Goal: Find specific page/section: Find specific page/section

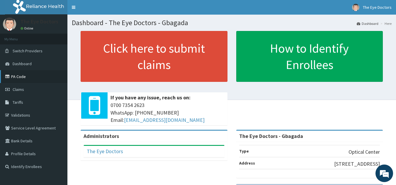
click at [20, 75] on link "PA Code" at bounding box center [33, 76] width 67 height 13
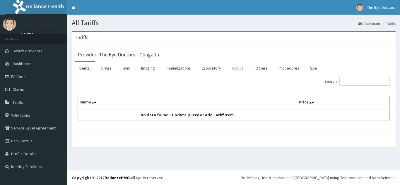
click at [238, 67] on link "Optical" at bounding box center [238, 68] width 22 height 12
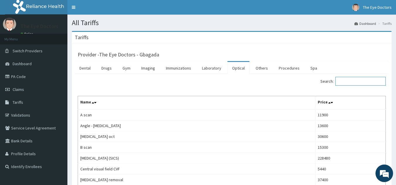
click at [357, 83] on input "Search:" at bounding box center [360, 81] width 50 height 9
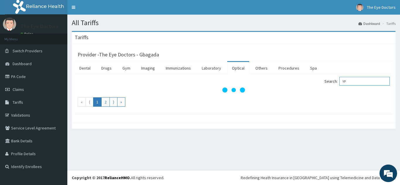
type input "Y"
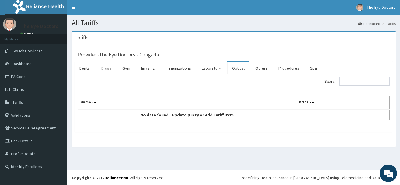
click at [104, 68] on link "Drugs" at bounding box center [107, 68] width 20 height 12
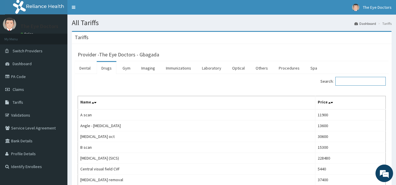
click at [359, 84] on input "Search:" at bounding box center [360, 81] width 50 height 9
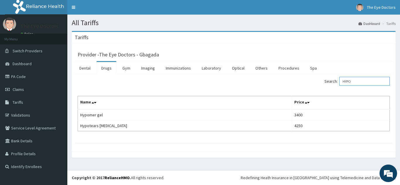
type input "HYPO"
click at [392, 44] on div "Provider - The Eye Doctors - Gbagada Dental Drugs Gym Imaging Immunizations Lab…" at bounding box center [234, 98] width 324 height 108
click at [237, 65] on link "Optical" at bounding box center [238, 68] width 22 height 12
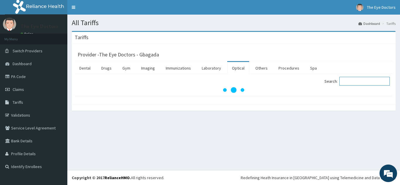
click at [359, 82] on input "Search:" at bounding box center [364, 81] width 50 height 9
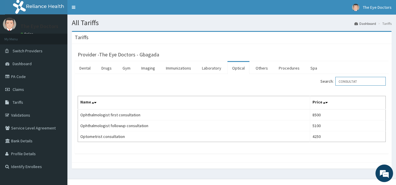
click at [361, 81] on input "CONSULTAT" at bounding box center [360, 81] width 50 height 9
click at [363, 81] on input "CONSULTAT" at bounding box center [360, 81] width 50 height 9
drag, startPoint x: 356, startPoint y: 81, endPoint x: 328, endPoint y: 81, distance: 28.7
click at [329, 81] on label "Search: CONSULTAT" at bounding box center [352, 81] width 65 height 9
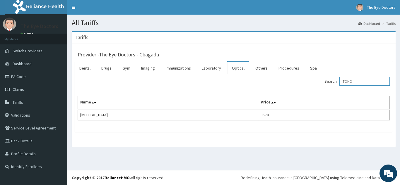
drag, startPoint x: 359, startPoint y: 82, endPoint x: 334, endPoint y: 80, distance: 25.6
click at [334, 80] on label "Search: TONO" at bounding box center [356, 81] width 65 height 9
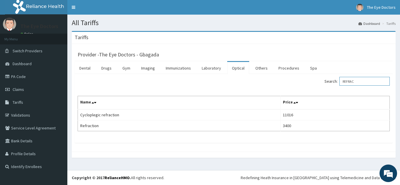
type input "REFRAC"
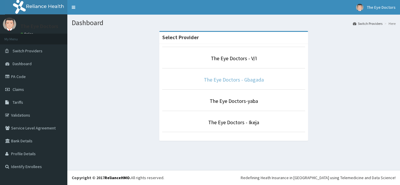
click at [246, 79] on link "The Eye Doctors - Gbagada" at bounding box center [234, 79] width 60 height 7
